Goal: Task Accomplishment & Management: Manage account settings

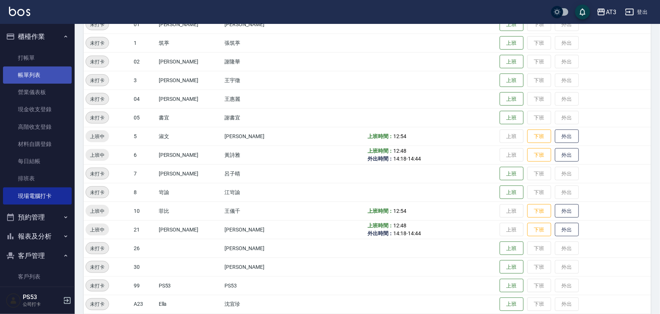
click at [33, 71] on link "帳單列表" at bounding box center [37, 74] width 69 height 17
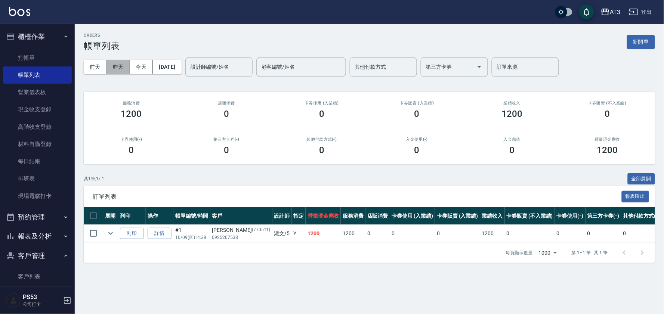
click at [111, 64] on button "昨天" at bounding box center [118, 67] width 23 height 14
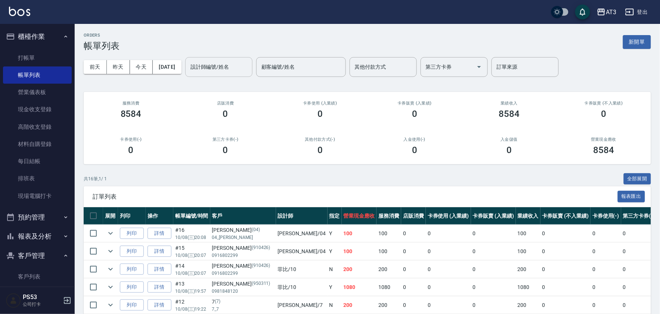
click at [227, 65] on div "設計師編號/姓名 設計師編號/姓名" at bounding box center [218, 67] width 67 height 20
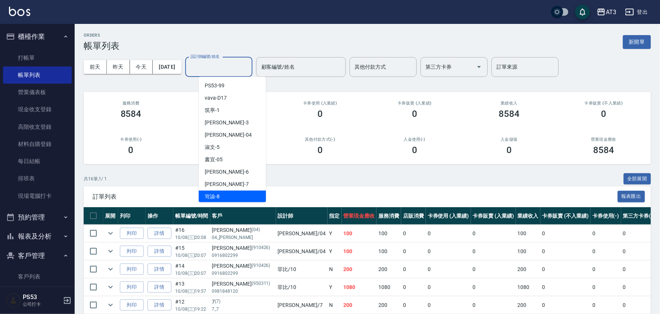
click at [238, 196] on div "岢諭 -8" at bounding box center [232, 197] width 67 height 12
type input "岢諭-8"
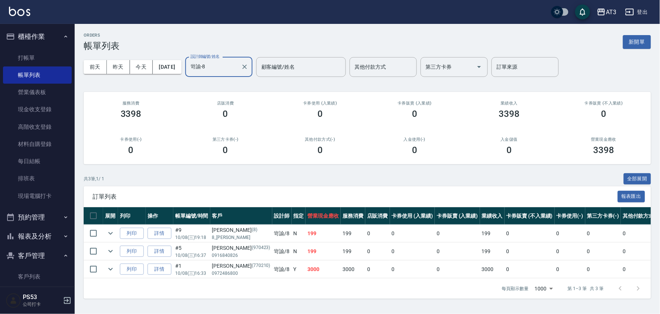
scroll to position [1, 0]
click at [165, 269] on link "詳情" at bounding box center [160, 270] width 24 height 12
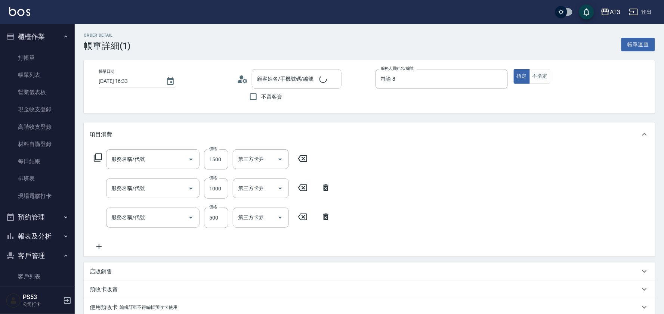
type input "2025/10/08 16:33"
type input "岢諭-8"
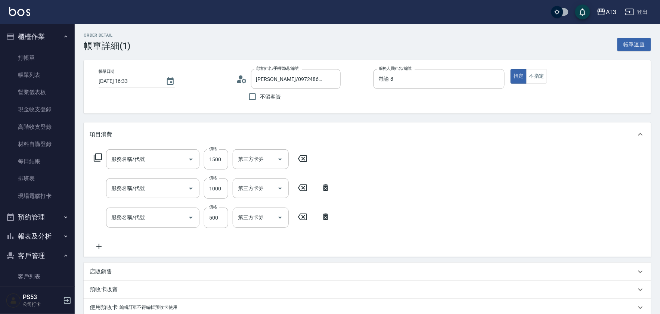
type input "[PERSON_NAME]/0972486800/770210"
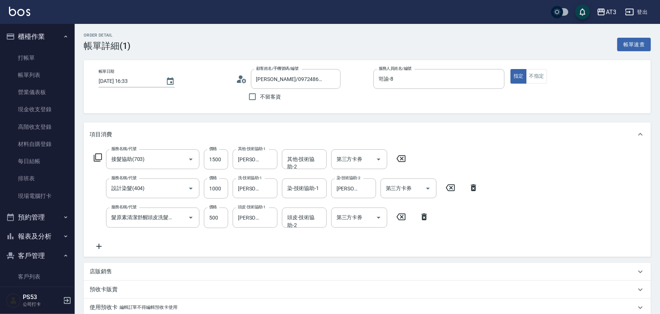
type input "接髮協助(703)"
type input "設計染髮(404)"
type input "髮原素清潔舒醒頭皮洗髮(603)"
click at [403, 156] on icon at bounding box center [401, 158] width 9 height 7
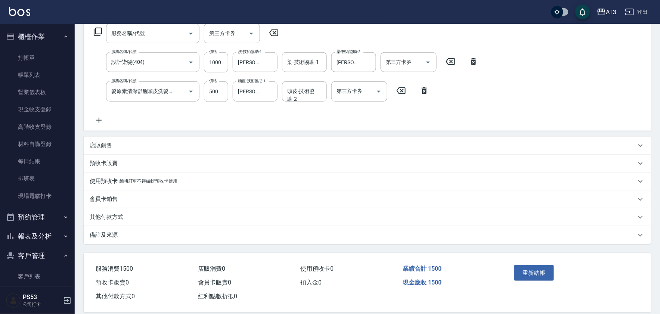
scroll to position [136, 0]
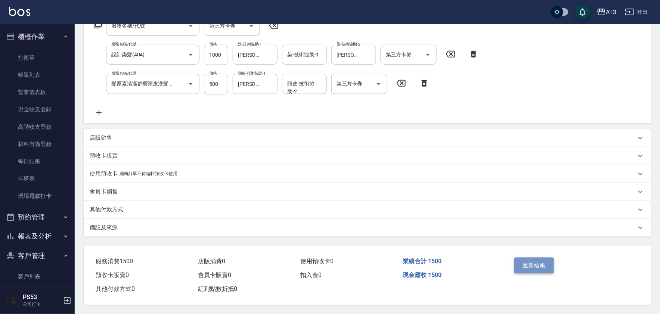
click at [539, 263] on button "重新結帳" at bounding box center [534, 266] width 40 height 16
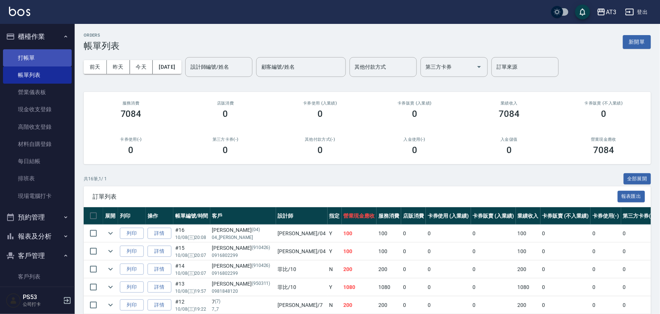
click at [39, 59] on link "打帳單" at bounding box center [37, 57] width 69 height 17
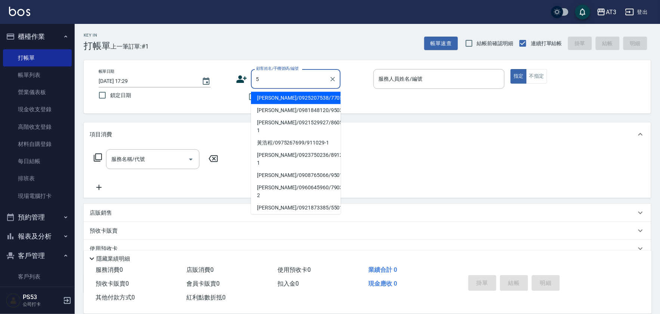
type input "5"
type input "[PERSON_NAME]/0925207538/770511"
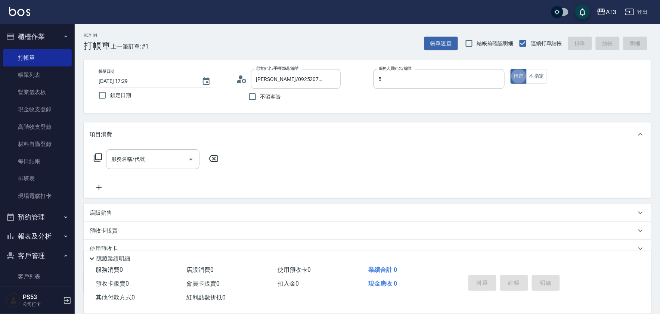
type input "淑文-5"
type button "true"
type input "5/0902352118/5"
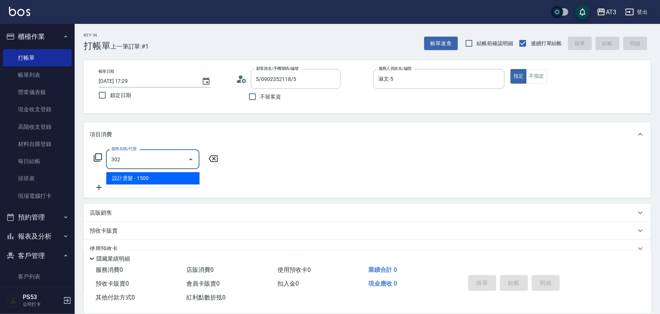
type input "設計燙髮(302)"
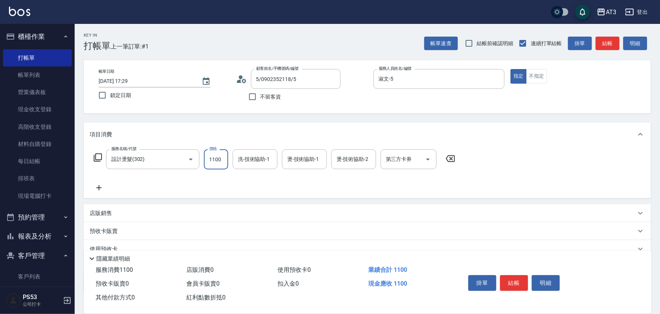
type input "1100"
type input "淑文-5"
type input "惠麗-04"
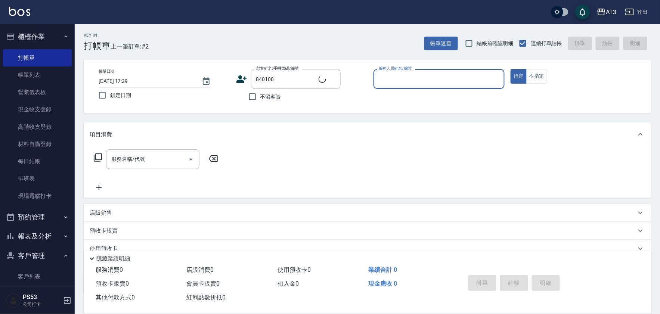
type input "[PERSON_NAME]賑/0909756440/840108"
type input "淑文-5"
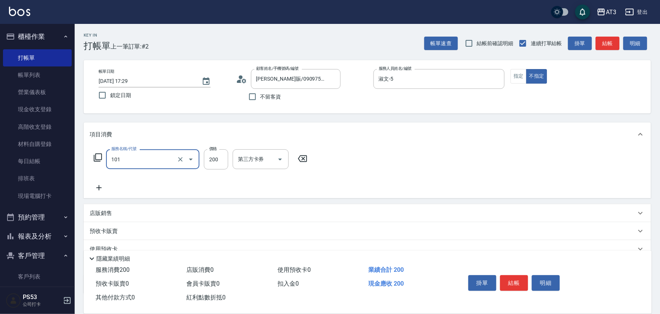
type input "洗髮(101)"
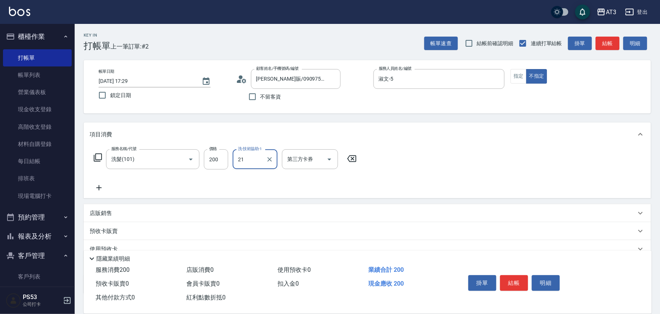
type input "珺珺-21"
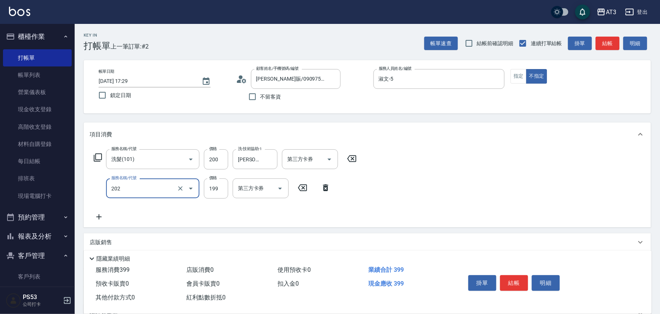
type input "不指定單剪(202)"
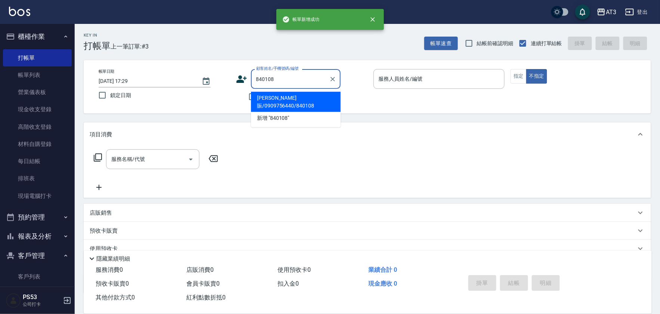
type input "[PERSON_NAME]賑/0909756440/840108"
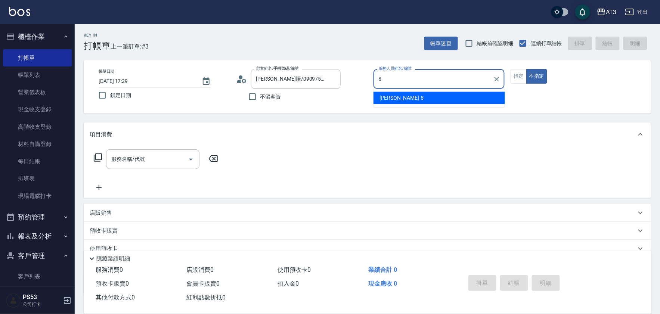
type input "詩雅-6"
type button "false"
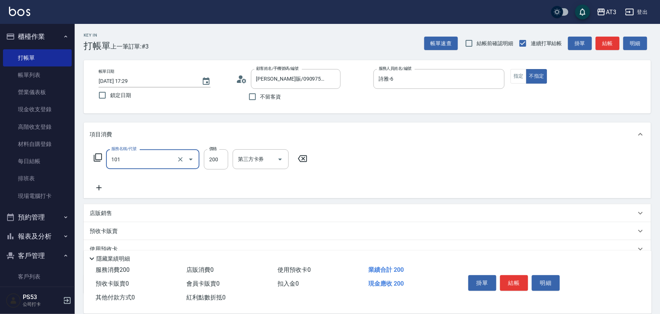
type input "洗髮(101)"
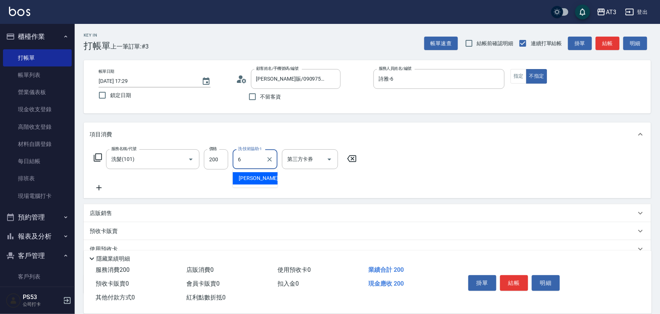
type input "詩雅-6"
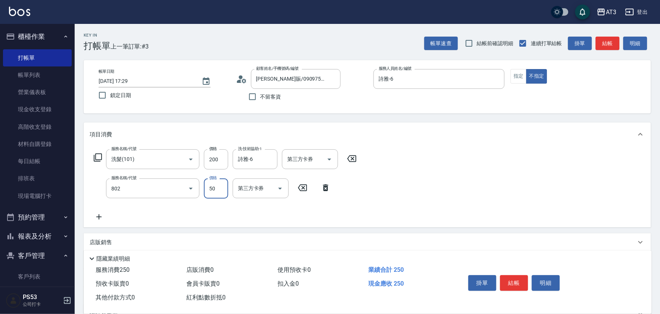
type input "潤絲/加精油(802)"
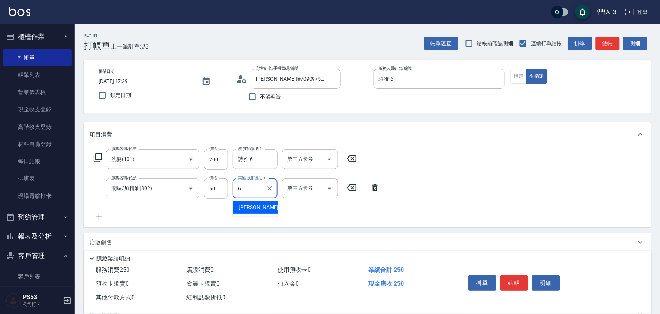
type input "詩雅-6"
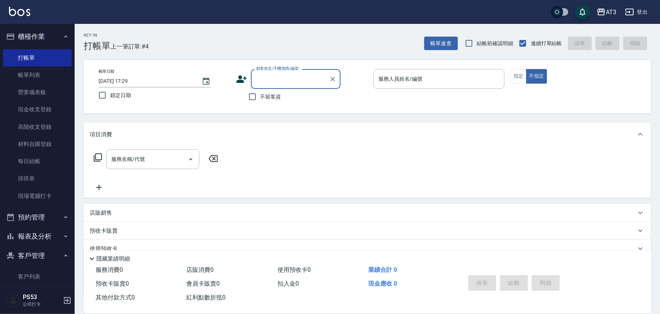
click at [242, 80] on icon at bounding box center [241, 78] width 10 height 7
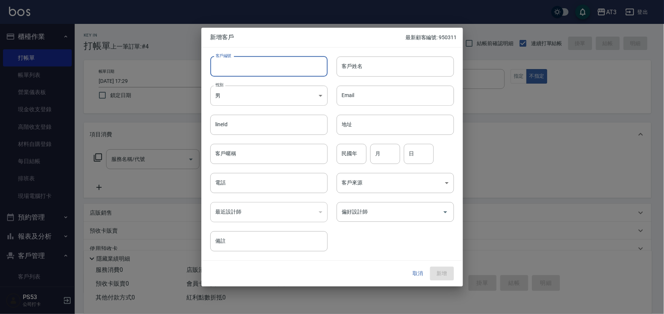
click at [241, 64] on input "客戶編號" at bounding box center [268, 66] width 117 height 20
type input "000915"
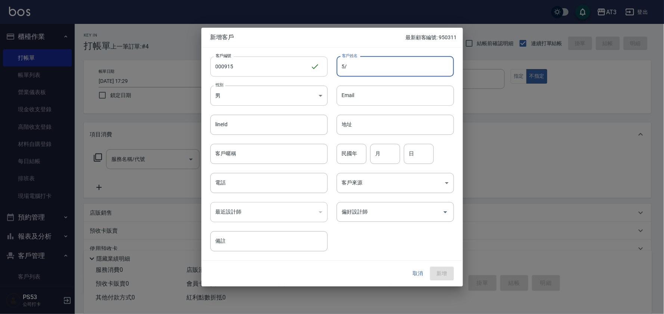
type input "5"
type input "[PERSON_NAME]"
type input "00"
type input "09"
type input "15"
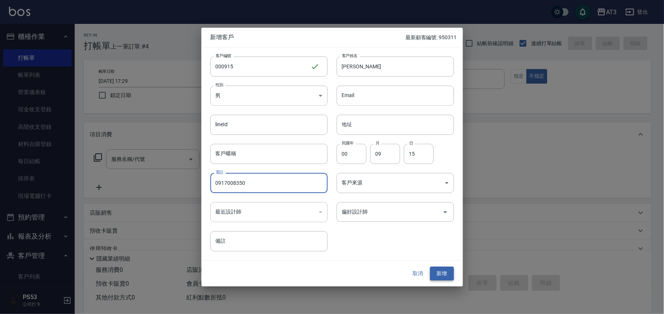
type input "0917008350"
click at [444, 275] on button "新增" at bounding box center [442, 274] width 24 height 14
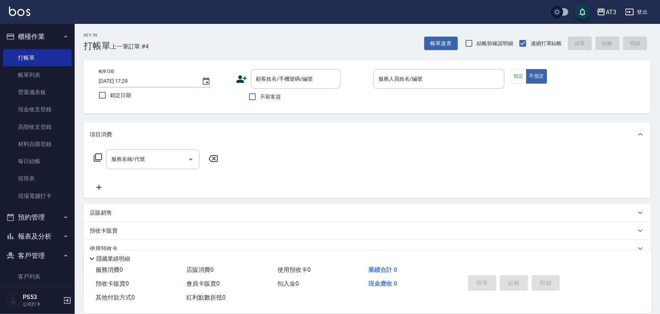
click at [35, 71] on link "帳單列表" at bounding box center [37, 74] width 69 height 17
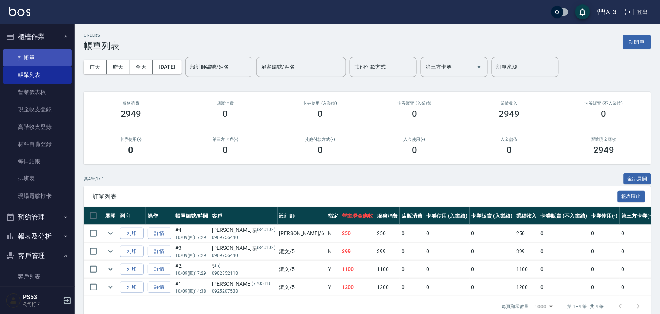
click at [25, 52] on link "打帳單" at bounding box center [37, 57] width 69 height 17
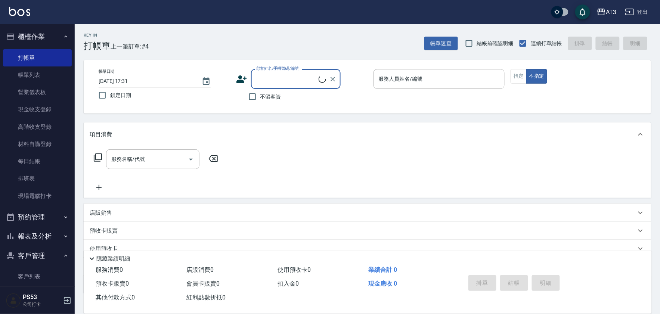
click at [241, 80] on icon at bounding box center [241, 78] width 10 height 7
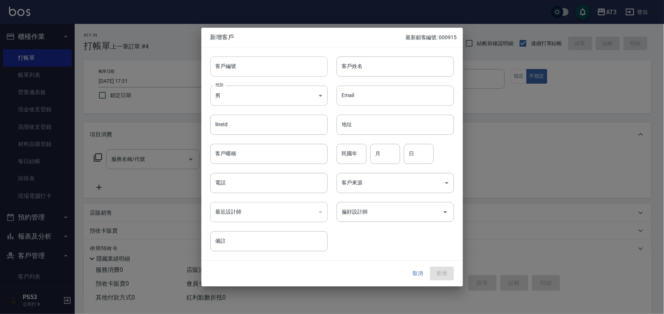
click at [249, 61] on input "客戶編號" at bounding box center [268, 66] width 117 height 20
type input "000915-1"
type input "鄭"
type input "[PERSON_NAME]"
type input "00"
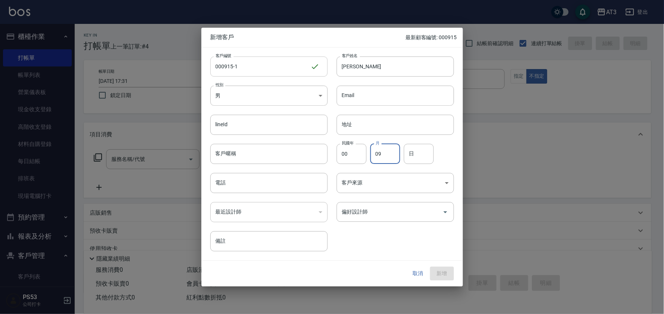
type input "09"
type input "15"
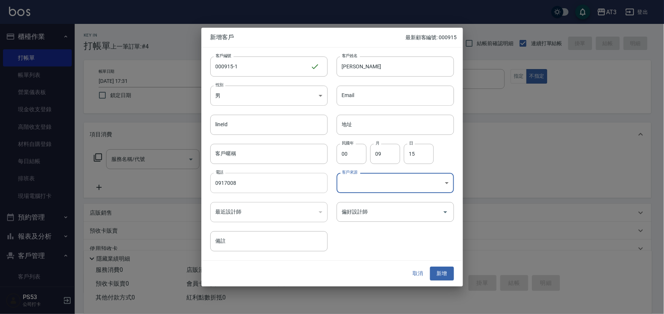
click at [292, 185] on input "0917008" at bounding box center [268, 183] width 117 height 20
type input "0917008350"
click at [437, 273] on button "新增" at bounding box center [442, 274] width 24 height 14
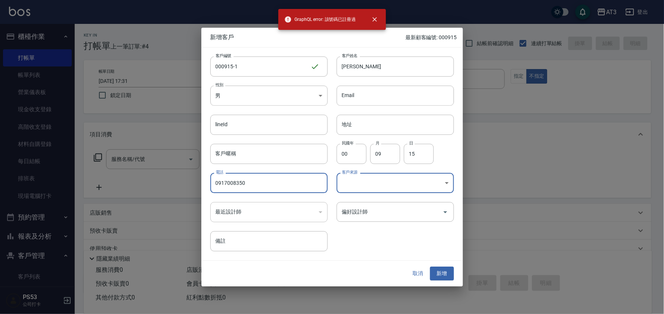
drag, startPoint x: 196, startPoint y: 186, endPoint x: 188, endPoint y: 185, distance: 7.9
click at [188, 185] on div "新增客戶 最新顧客編號: 000915 客戶編號 000915-1 ​ 客戶編號 客戶姓名 鄭聖洲 客戶姓名 性別 男 MALE 性別 Email Email…" at bounding box center [332, 157] width 664 height 314
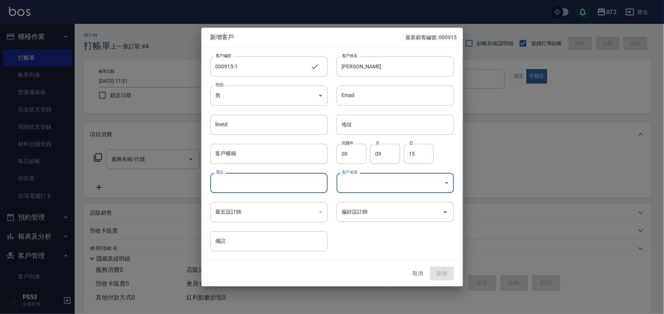
click at [416, 277] on button "取消" at bounding box center [418, 274] width 24 height 14
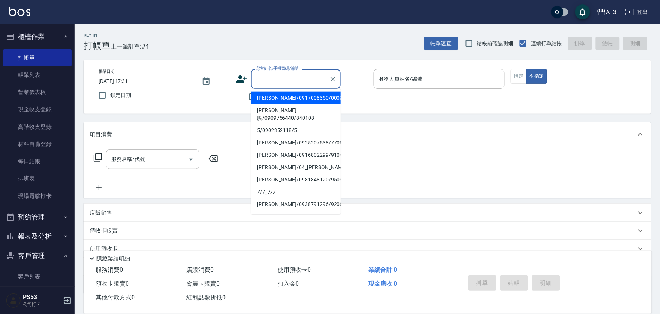
drag, startPoint x: 272, startPoint y: 87, endPoint x: 271, endPoint y: 80, distance: 7.1
click at [271, 80] on input "顧客姓名/手機號碼/編號" at bounding box center [290, 78] width 72 height 13
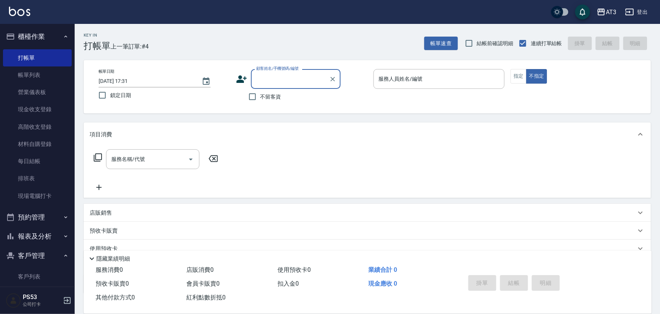
paste input "0917008350"
click at [292, 99] on li "[PERSON_NAME]/0917008350/000915" at bounding box center [296, 98] width 90 height 12
type input "[PERSON_NAME]/0917008350/000915"
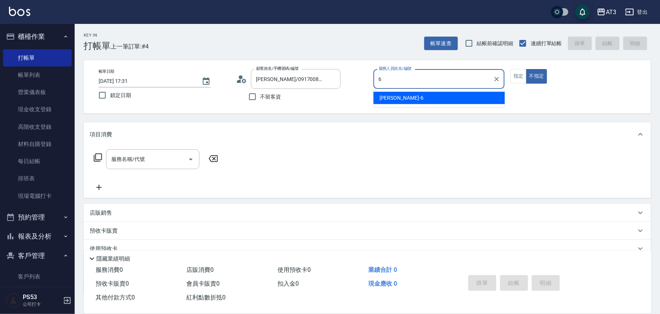
type input "6"
type button "false"
type input "詩雅-6"
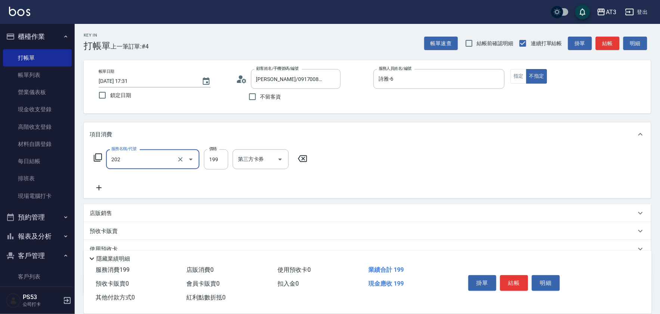
type input "不指定單剪(202)"
click at [210, 161] on input "199" at bounding box center [216, 159] width 24 height 20
type input "200"
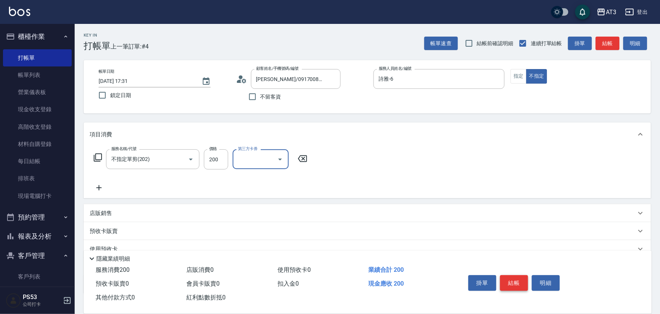
click at [521, 279] on button "結帳" at bounding box center [514, 283] width 28 height 16
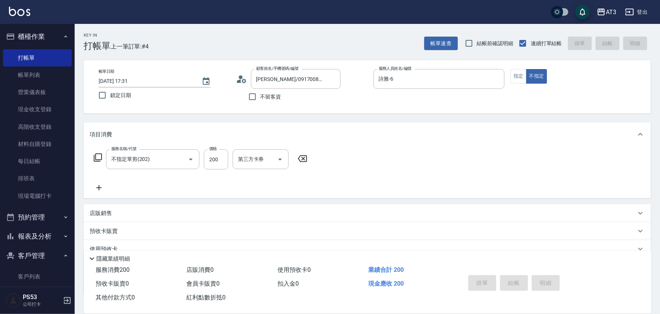
type input "2025/10/09 17:32"
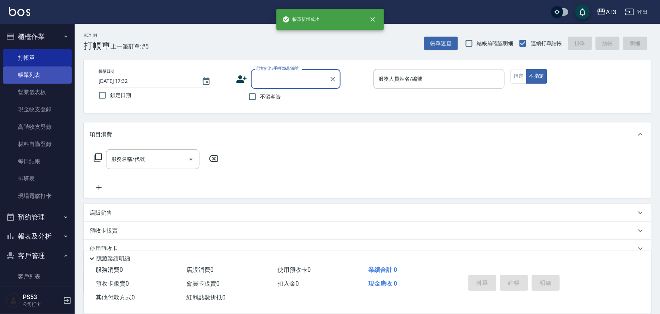
click at [32, 71] on link "帳單列表" at bounding box center [37, 74] width 69 height 17
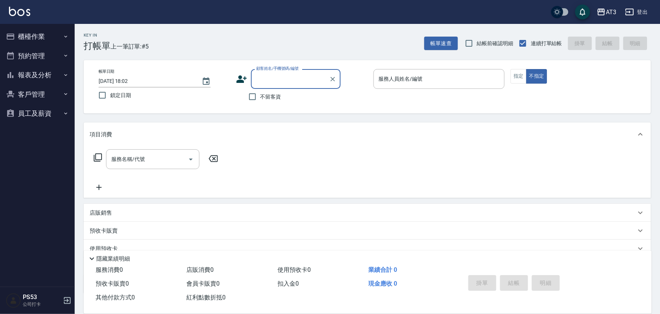
click at [42, 39] on button "櫃檯作業" at bounding box center [37, 36] width 69 height 19
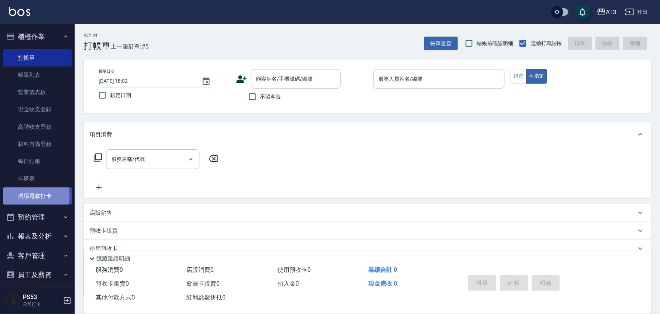
click at [26, 196] on link "現場電腦打卡" at bounding box center [37, 195] width 69 height 17
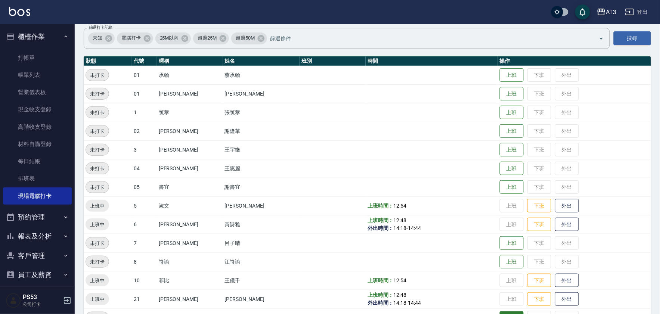
scroll to position [166, 0]
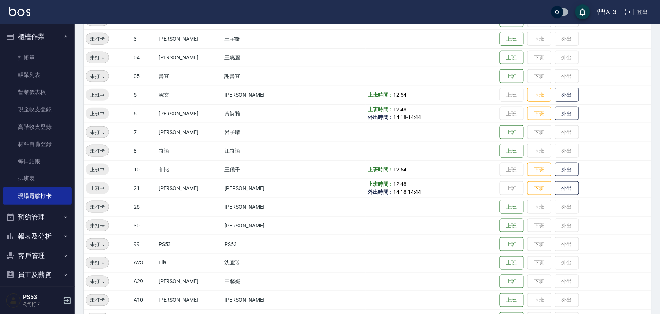
click at [43, 54] on link "打帳單" at bounding box center [37, 57] width 69 height 17
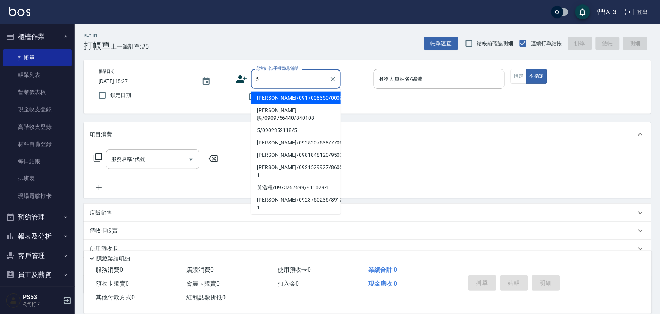
type input "5"
type input "[PERSON_NAME]/0917008350/000915"
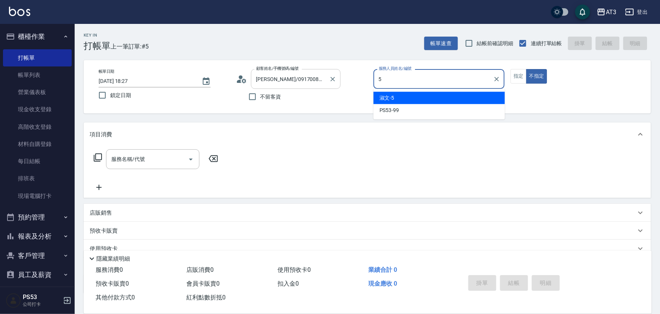
type input "5"
type button "false"
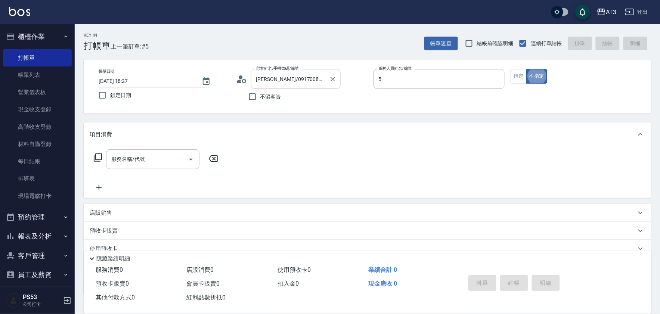
type input "淑文-5"
type input "5/0902352118/5"
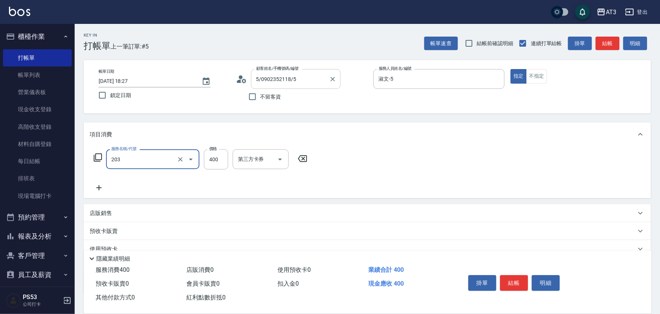
type input "指定單剪(203)"
type input "100"
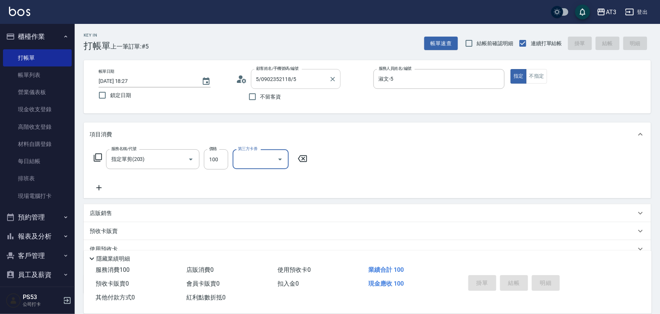
type input "[DATE] 18:28"
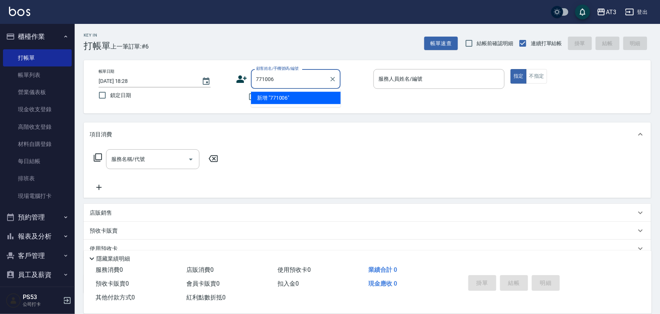
type input "771006"
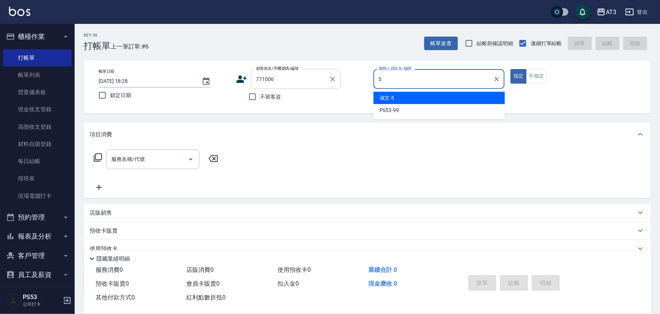
type input "淑文-5"
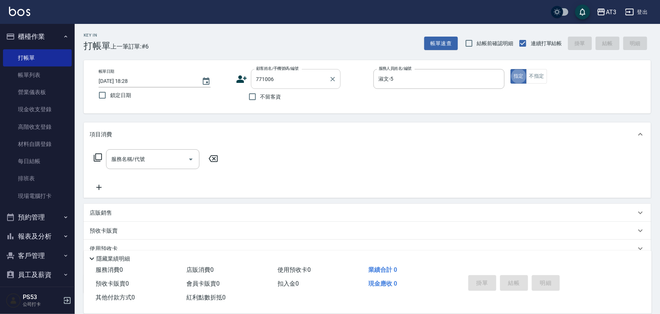
type button "true"
type input "[PERSON_NAME]/0970636596/771006"
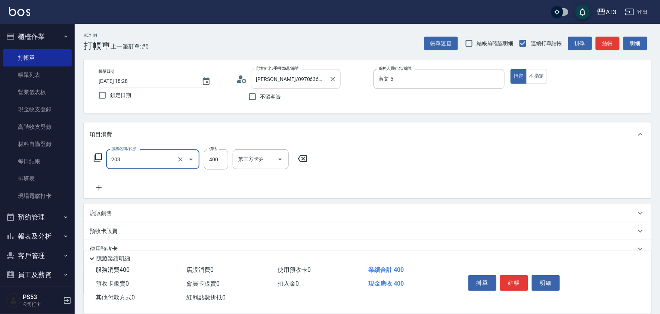
type input "指定單剪(203)"
type input "200"
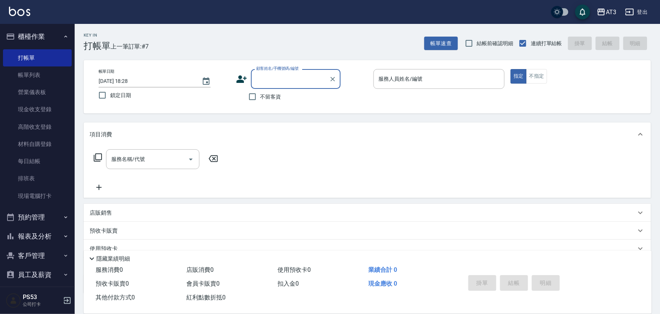
click at [50, 236] on button "報表及分析" at bounding box center [37, 236] width 69 height 19
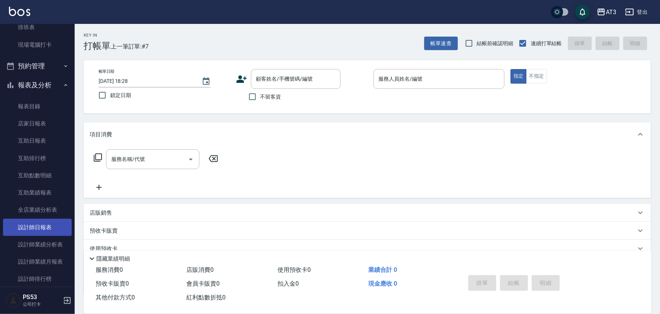
scroll to position [166, 0]
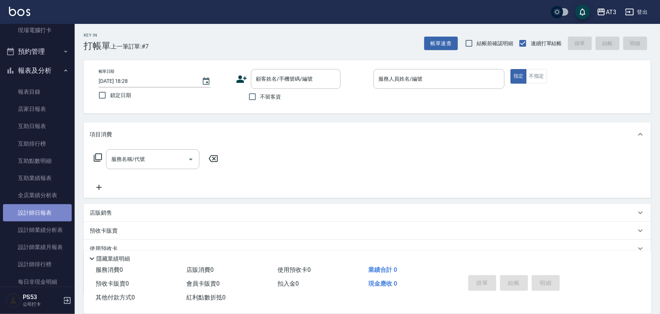
click at [54, 207] on link "設計師日報表" at bounding box center [37, 212] width 69 height 17
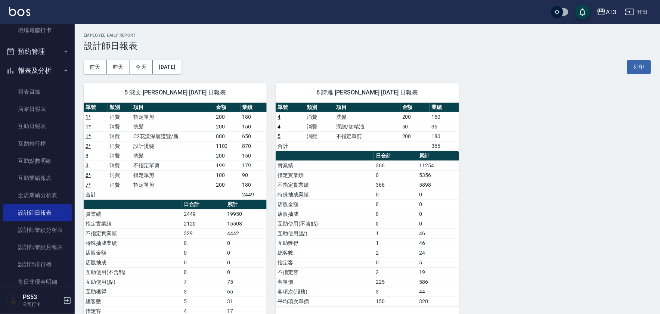
click at [29, 64] on button "報表及分析" at bounding box center [37, 70] width 69 height 19
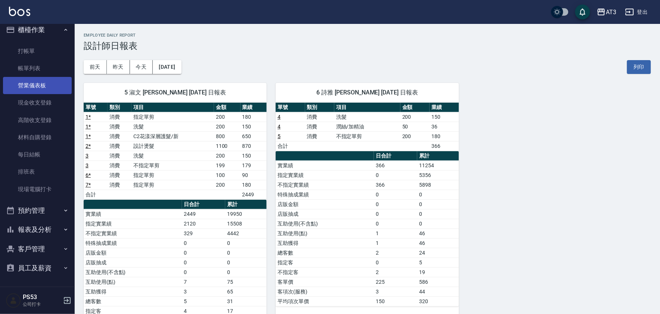
scroll to position [6, 0]
click at [44, 244] on button "客戶管理" at bounding box center [37, 249] width 69 height 19
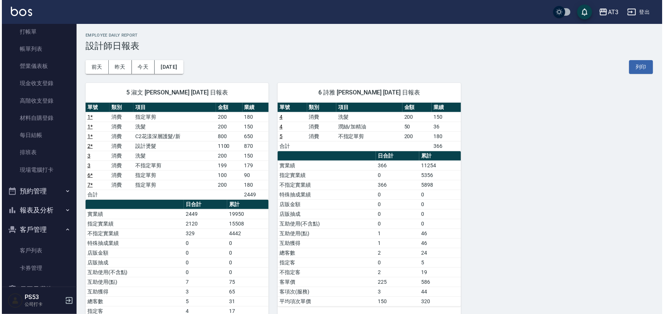
scroll to position [45, 0]
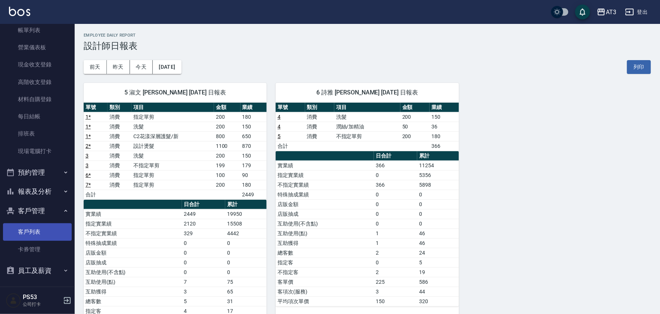
click at [42, 230] on link "客戶列表" at bounding box center [37, 231] width 69 height 17
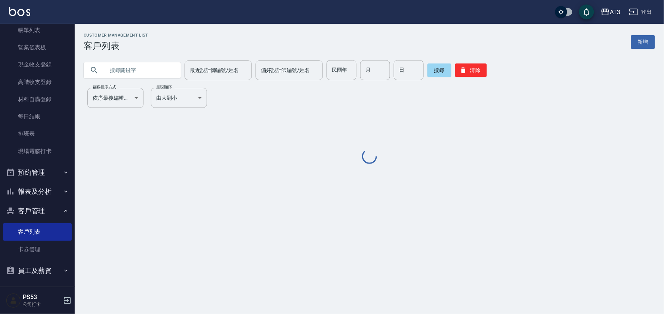
click at [133, 73] on input "text" at bounding box center [140, 70] width 70 height 20
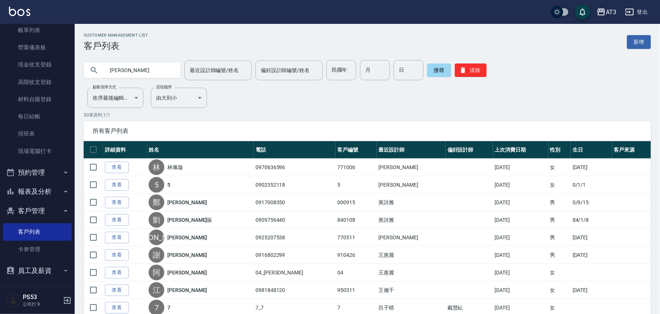
type input "羞"
type input "[PERSON_NAME]"
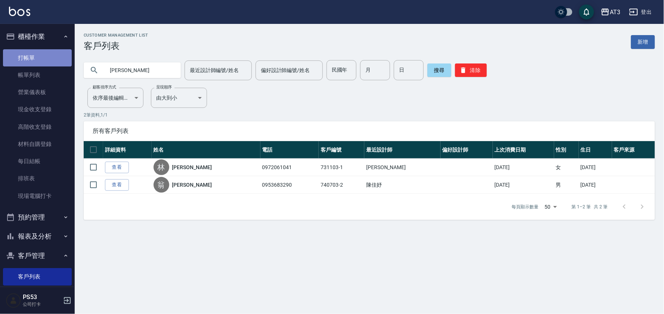
click at [42, 55] on link "打帳單" at bounding box center [37, 57] width 69 height 17
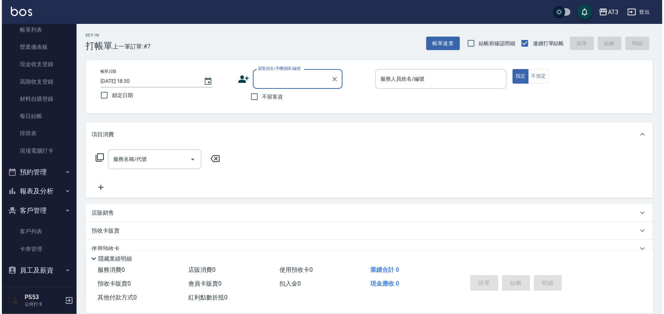
scroll to position [47, 0]
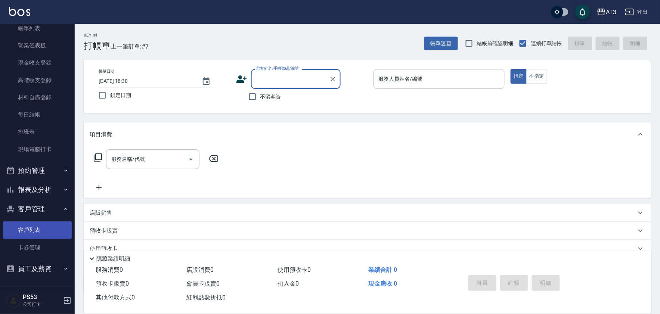
click at [21, 227] on link "客戶列表" at bounding box center [37, 229] width 69 height 17
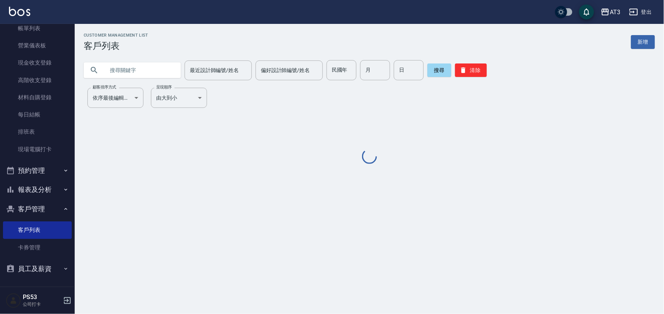
click at [140, 74] on input "text" at bounding box center [140, 70] width 70 height 20
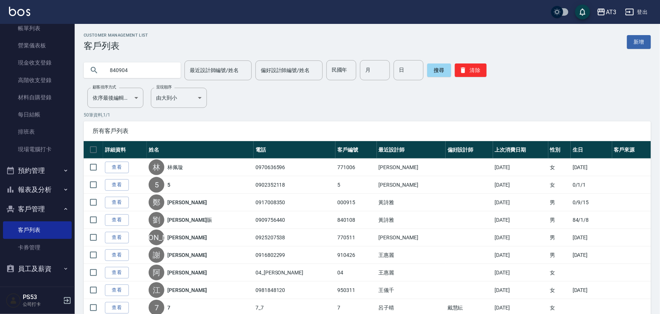
type input "840904"
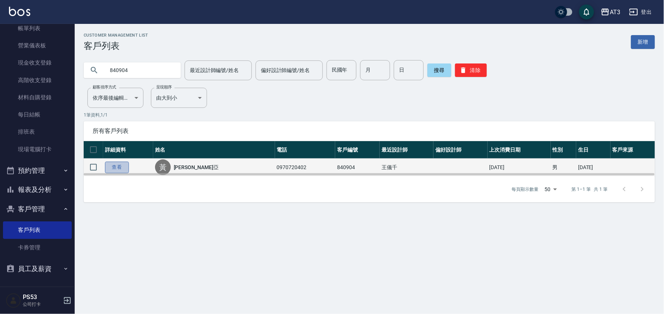
click at [116, 165] on link "查看" at bounding box center [117, 168] width 24 height 12
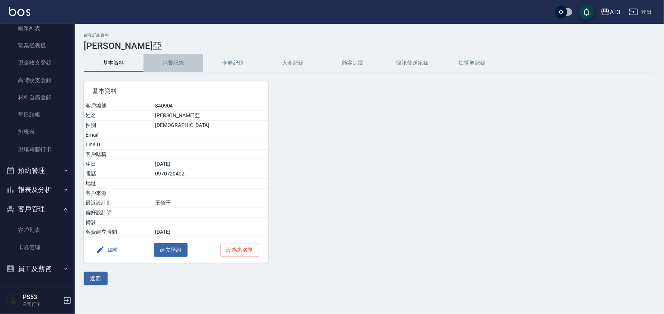
click at [183, 63] on button "消費記錄" at bounding box center [173, 63] width 60 height 18
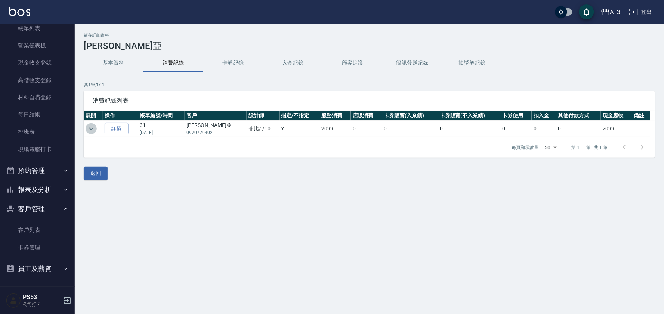
click at [92, 127] on icon "expand row" at bounding box center [91, 128] width 9 height 9
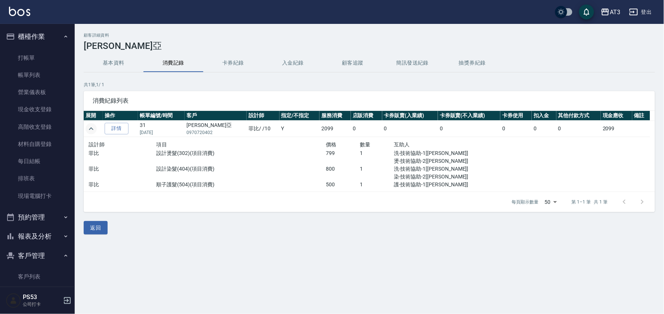
click at [44, 258] on button "客戶管理" at bounding box center [37, 255] width 69 height 19
click at [12, 50] on link "打帳單" at bounding box center [37, 57] width 69 height 17
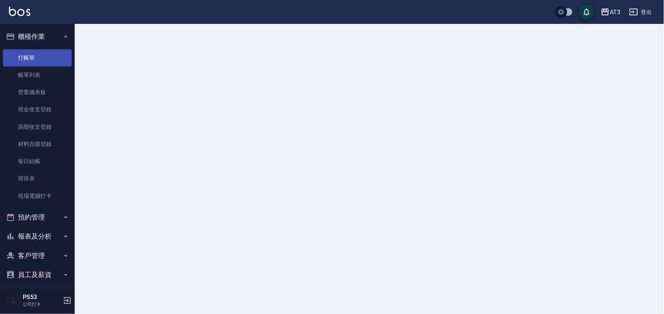
click at [13, 50] on link "打帳單" at bounding box center [37, 57] width 69 height 17
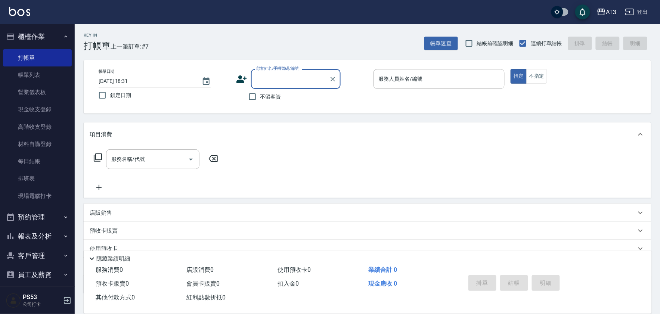
click at [284, 79] on input "顧客姓名/手機號碼/編號" at bounding box center [290, 78] width 72 height 13
type input "731103-1"
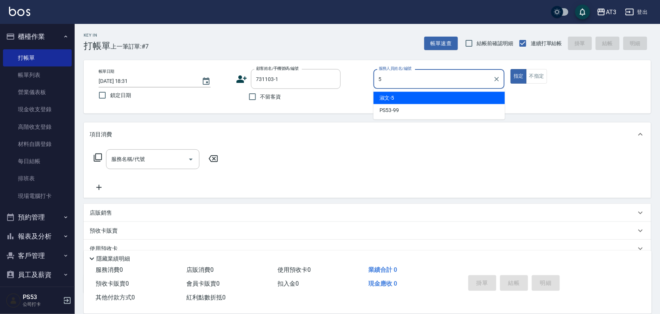
type input "淑文-5"
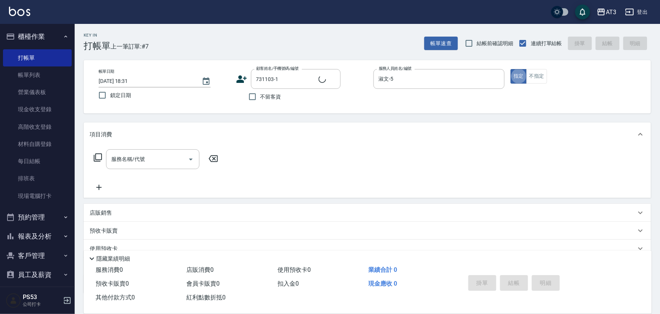
type button "true"
type input "[PERSON_NAME]/0972061041/731103-1"
type input "2"
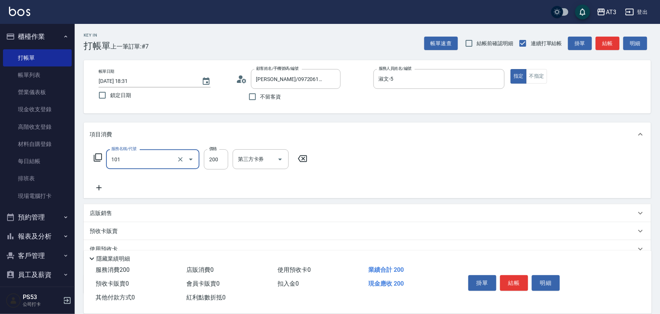
type input "洗髮(101)"
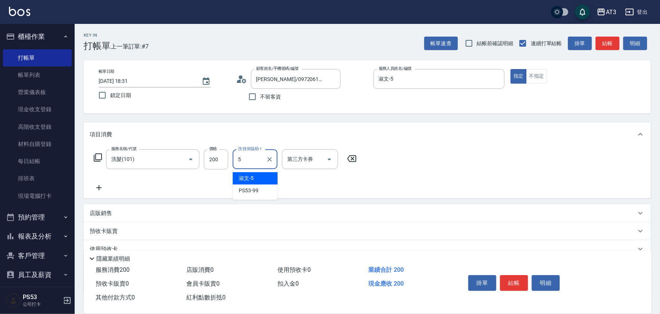
type input "淑文-5"
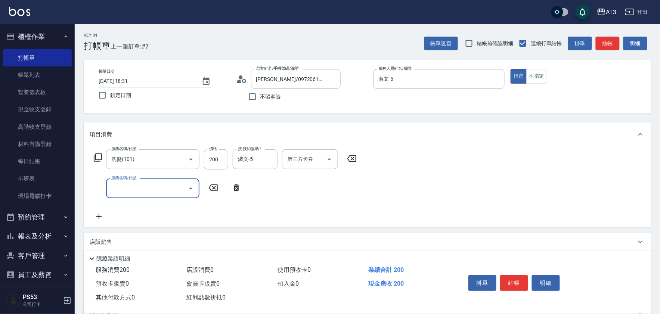
type input "8"
type input "C2花漾深層護髮/新(517)"
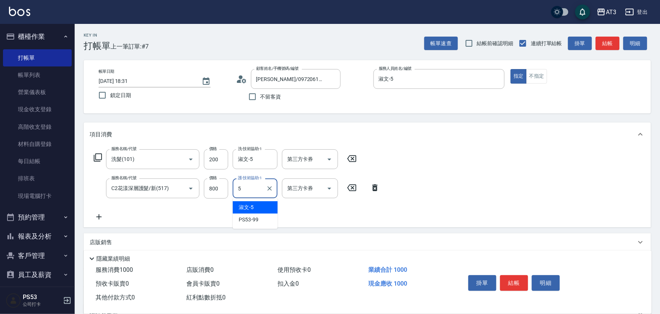
type input "淑文-5"
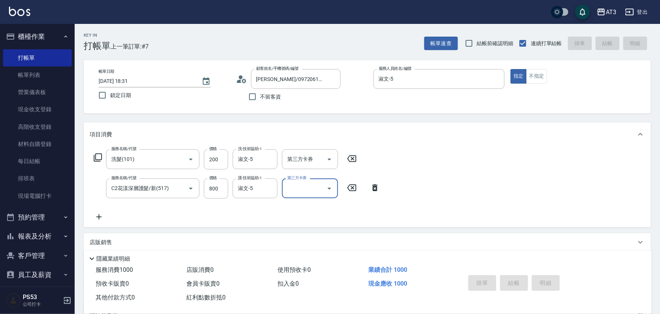
type input "[DATE] 18:33"
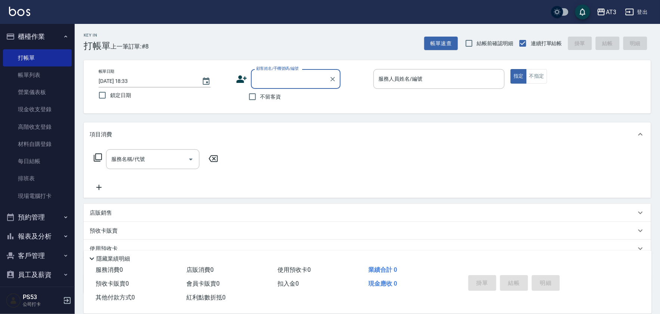
click at [36, 236] on button "報表及分析" at bounding box center [37, 236] width 69 height 19
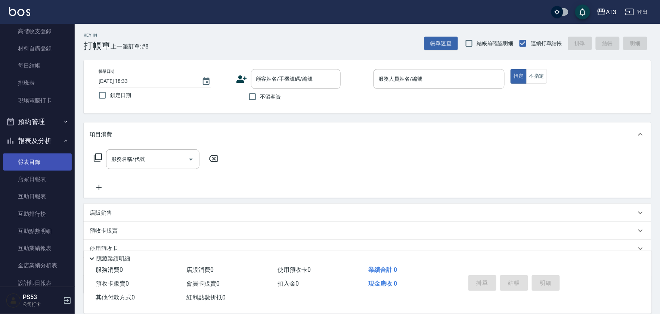
scroll to position [124, 0]
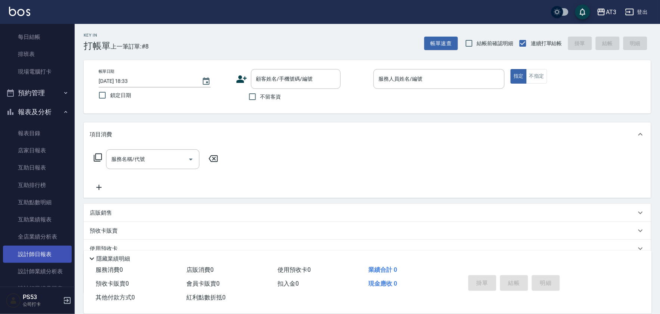
click at [47, 249] on link "設計師日報表" at bounding box center [37, 254] width 69 height 17
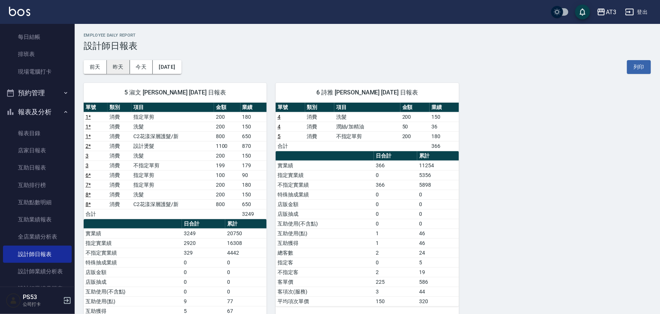
click at [123, 70] on button "昨天" at bounding box center [118, 67] width 23 height 14
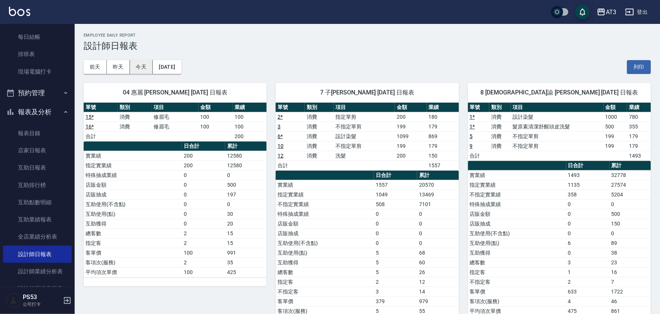
click at [145, 69] on button "今天" at bounding box center [141, 67] width 23 height 14
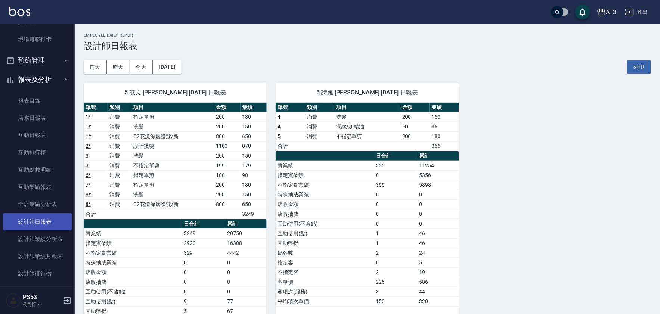
scroll to position [166, 0]
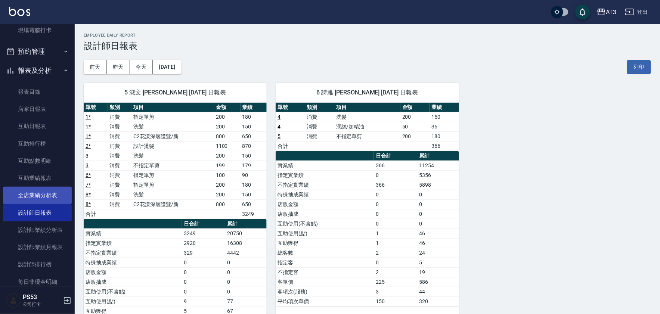
click at [48, 197] on link "全店業績分析表" at bounding box center [37, 195] width 69 height 17
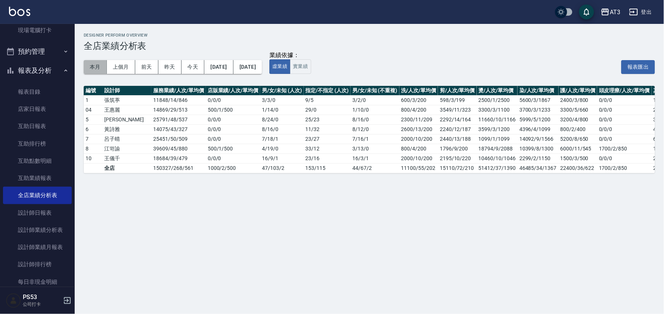
click at [98, 65] on button "本月" at bounding box center [95, 67] width 23 height 14
click at [311, 67] on button "實業績" at bounding box center [300, 66] width 21 height 15
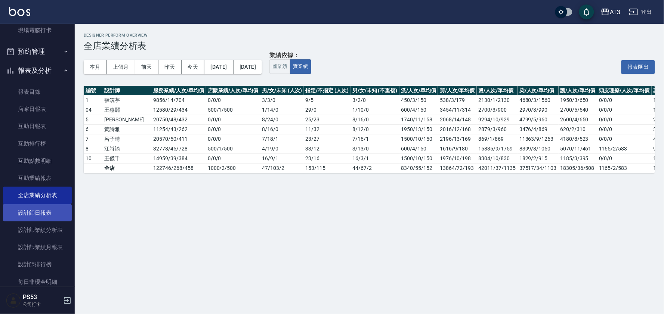
click at [47, 217] on link "設計師日報表" at bounding box center [37, 212] width 69 height 17
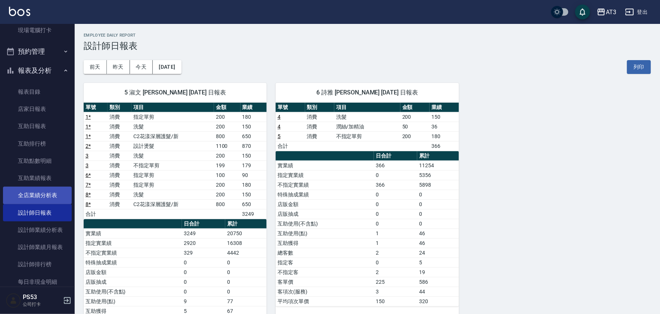
click at [50, 192] on link "全店業績分析表" at bounding box center [37, 195] width 69 height 17
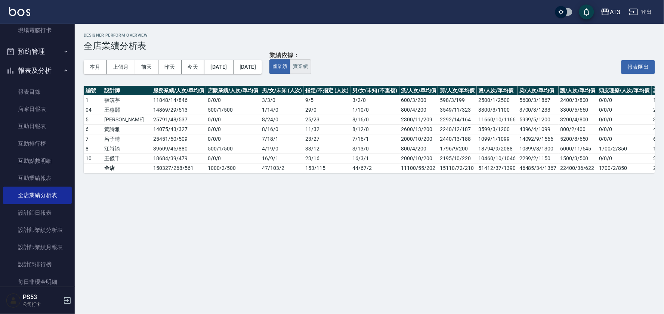
click at [311, 68] on button "實業績" at bounding box center [300, 66] width 21 height 15
click at [94, 70] on button "本月" at bounding box center [95, 67] width 23 height 14
click at [15, 12] on img at bounding box center [19, 11] width 21 height 9
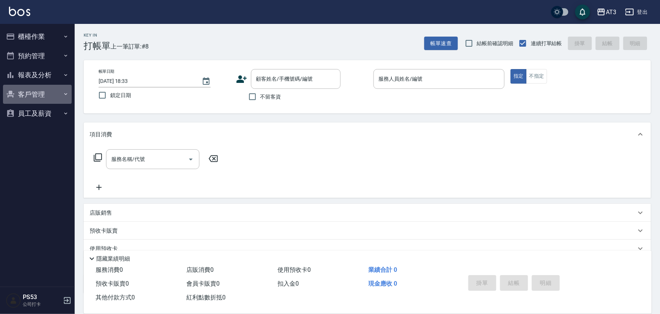
click at [35, 90] on button "客戶管理" at bounding box center [37, 94] width 69 height 19
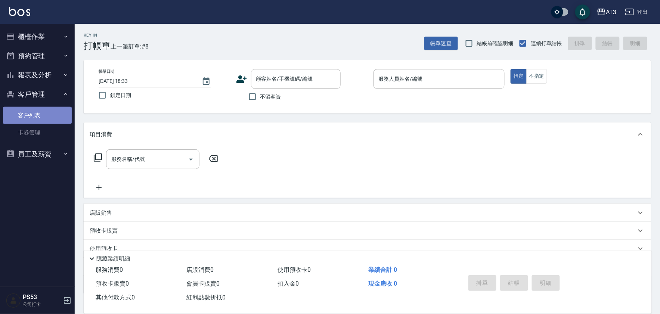
click at [33, 117] on link "客戶列表" at bounding box center [37, 115] width 69 height 17
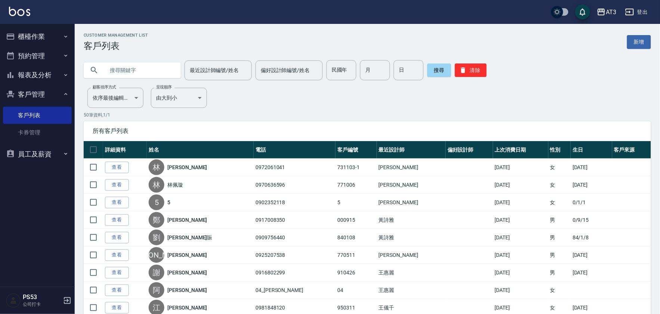
click at [35, 74] on button "報表及分析" at bounding box center [37, 74] width 69 height 19
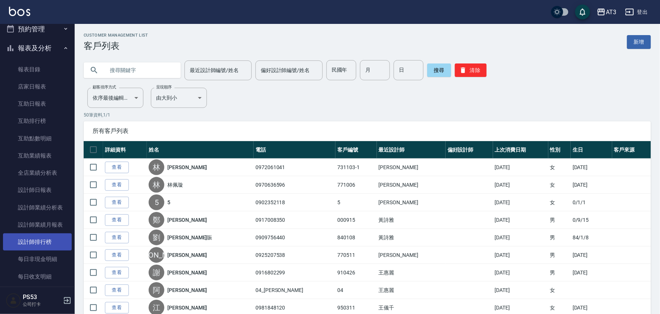
scroll to position [41, 0]
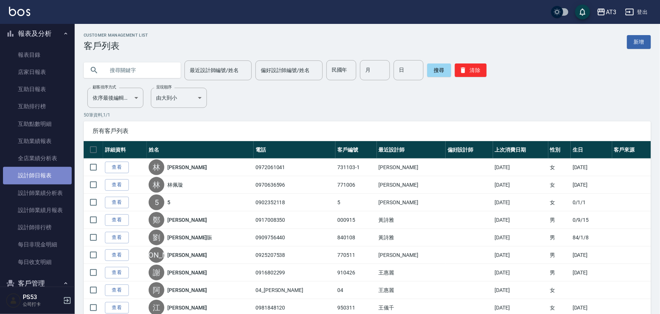
click at [50, 180] on link "設計師日報表" at bounding box center [37, 175] width 69 height 17
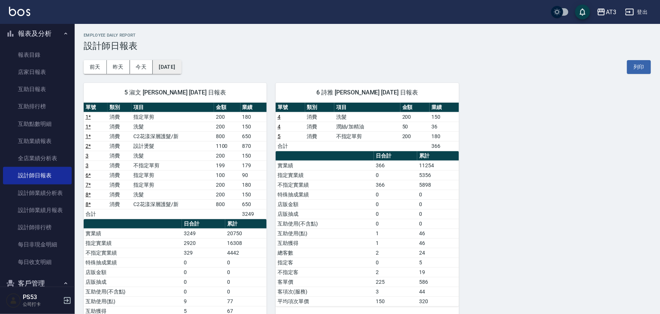
click at [178, 61] on button "[DATE]" at bounding box center [167, 67] width 28 height 14
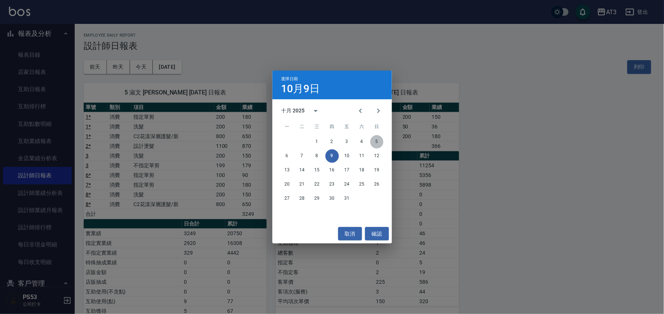
click at [376, 140] on button "5" at bounding box center [376, 141] width 13 height 13
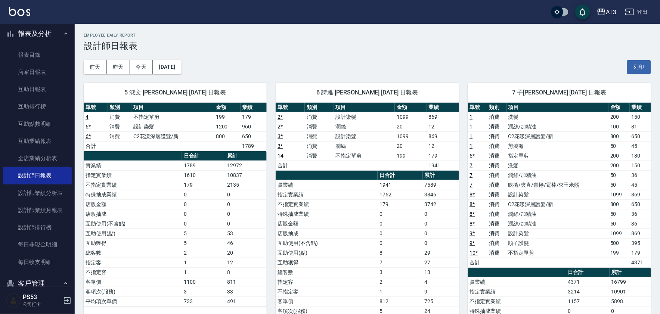
click at [278, 134] on link "3 *" at bounding box center [280, 136] width 5 height 6
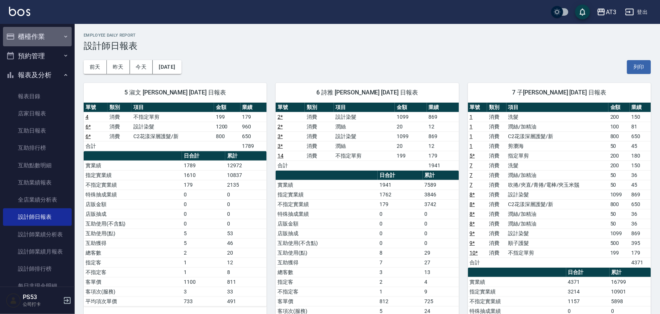
click at [40, 38] on button "櫃檯作業" at bounding box center [37, 36] width 69 height 19
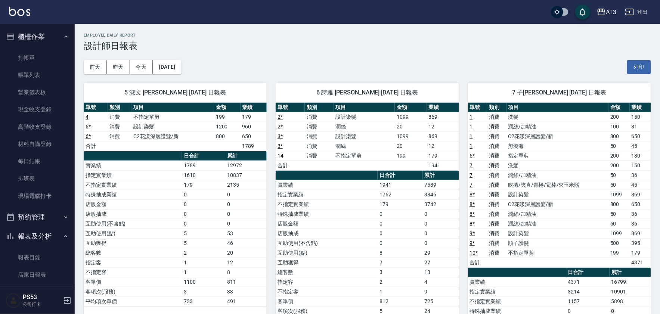
click at [47, 207] on ul "打帳單 帳單列表 營業儀表板 現金收支登錄 高階收支登錄 材料自購登錄 每日結帳 排班表 現場電腦打卡" at bounding box center [37, 126] width 69 height 161
click at [46, 203] on link "現場電腦打卡" at bounding box center [37, 195] width 69 height 17
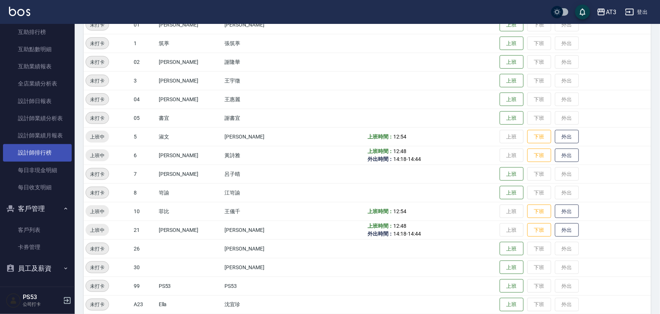
scroll to position [124, 0]
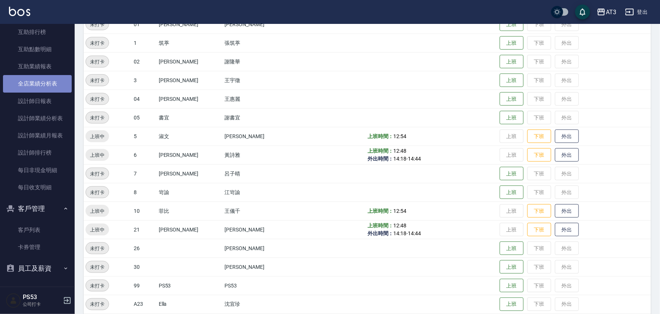
click at [45, 86] on link "全店業績分析表" at bounding box center [37, 83] width 69 height 17
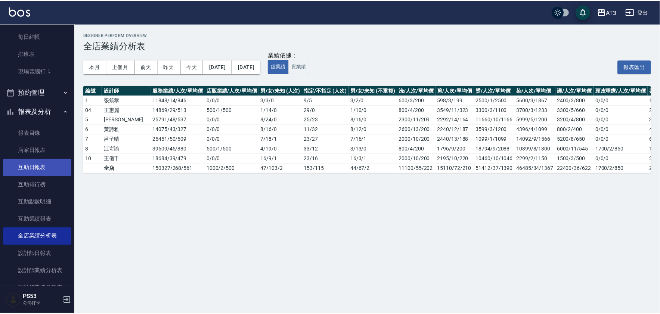
scroll to position [111, 0]
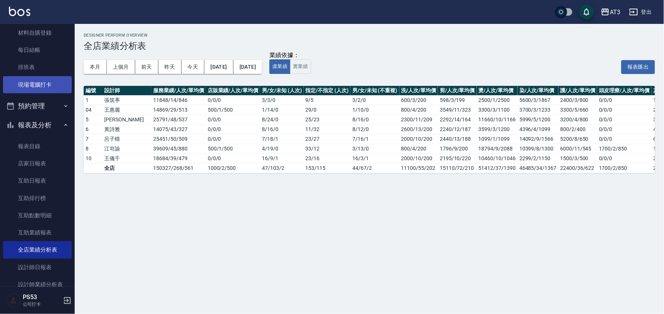
click at [53, 84] on link "現場電腦打卡" at bounding box center [37, 84] width 69 height 17
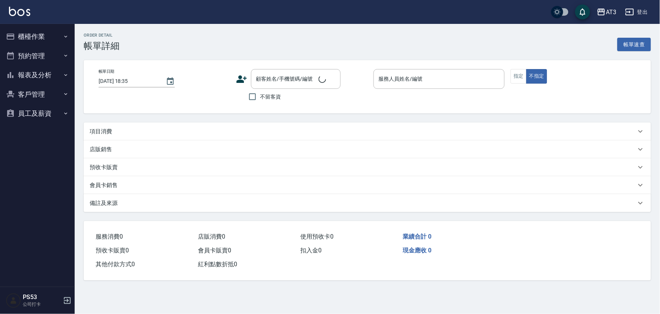
type input "2025/10/05 18:01"
type input "詩雅-6"
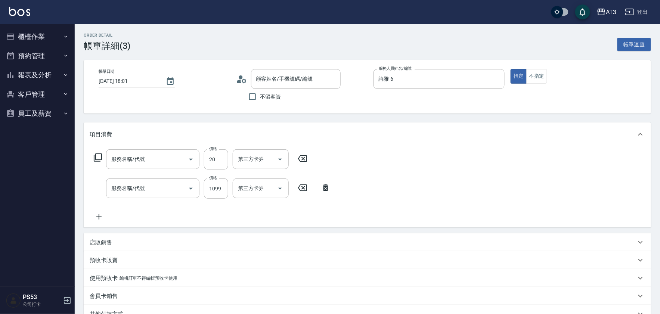
type input "邱思綺/0926940667/660720-1"
type input "潤絲(801)"
type input "設計染髮(404)"
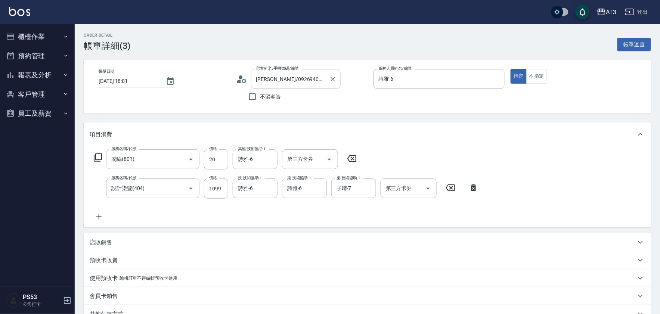
click at [324, 89] on div "邱思綺/0926940667/660720-1 顧客姓名/手機號碼/編號" at bounding box center [296, 79] width 90 height 20
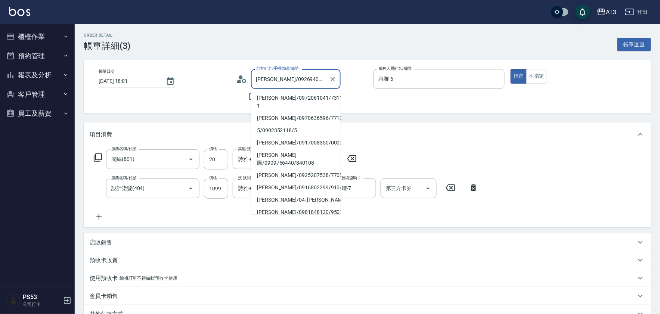
scroll to position [0, 2]
